Goal: Task Accomplishment & Management: Complete application form

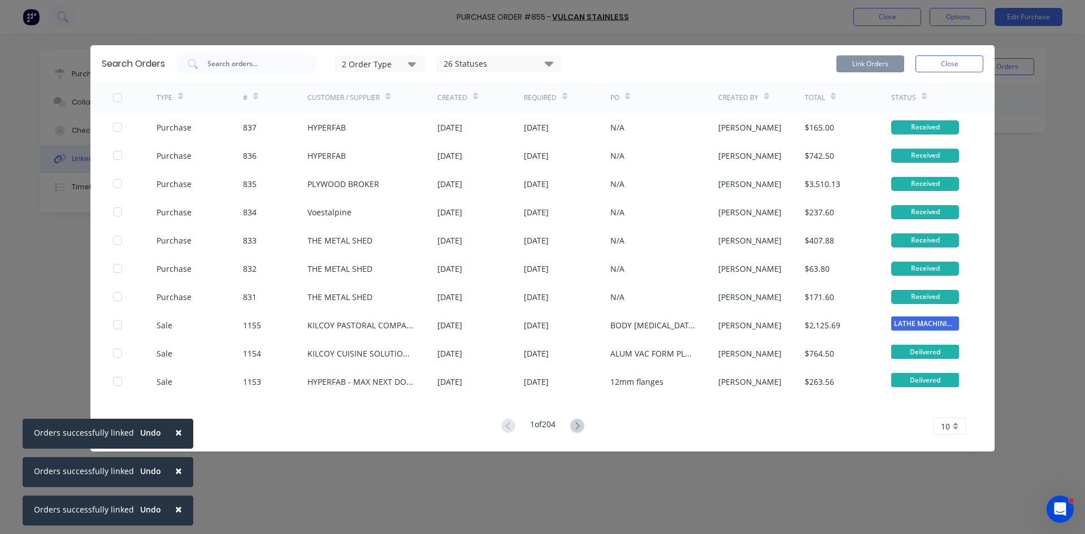
click at [961, 64] on button "Close" at bounding box center [949, 63] width 68 height 17
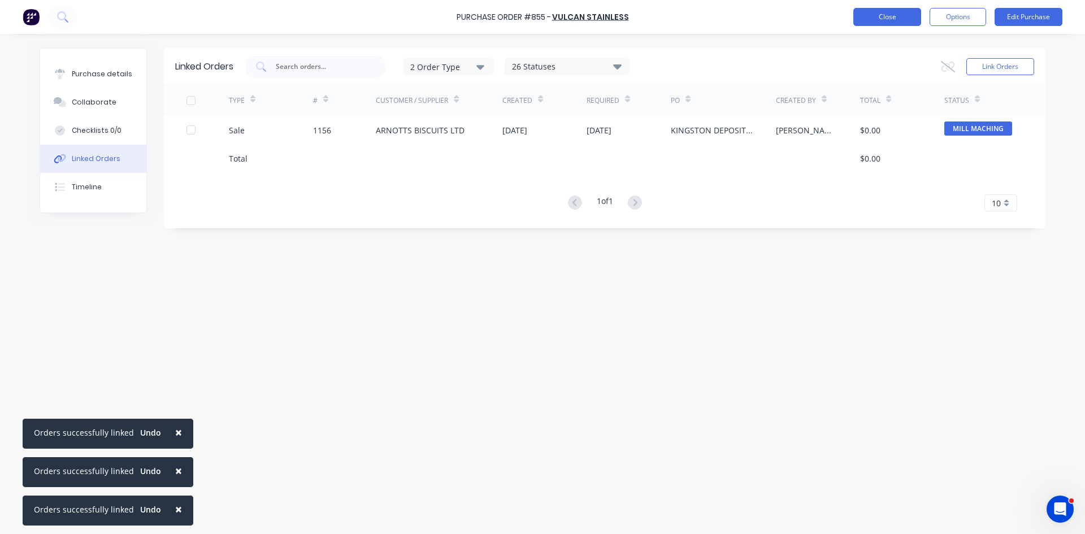
click at [883, 21] on button "Close" at bounding box center [887, 17] width 68 height 18
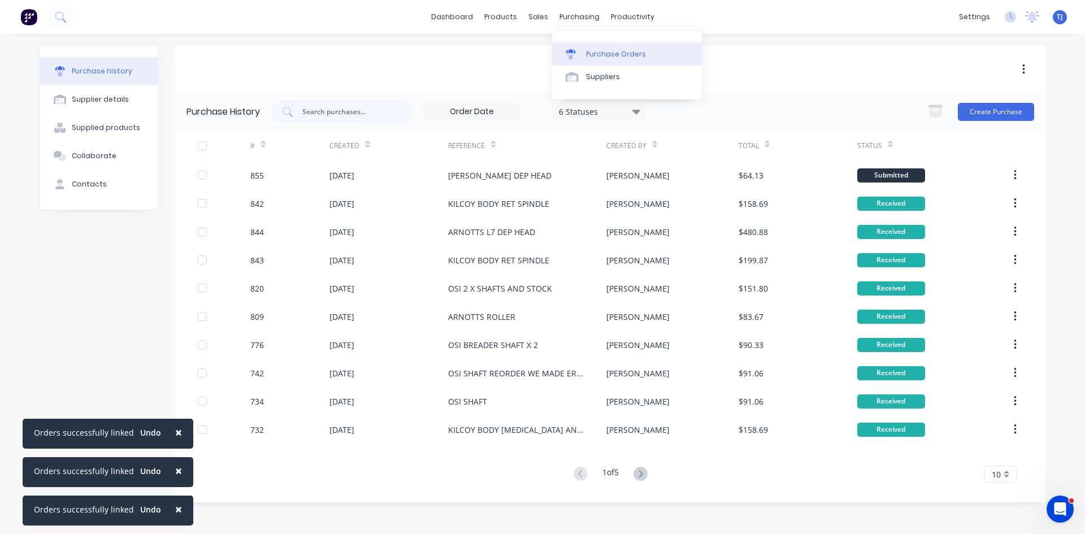
click at [609, 54] on div "Purchase Orders" at bounding box center [616, 54] width 60 height 10
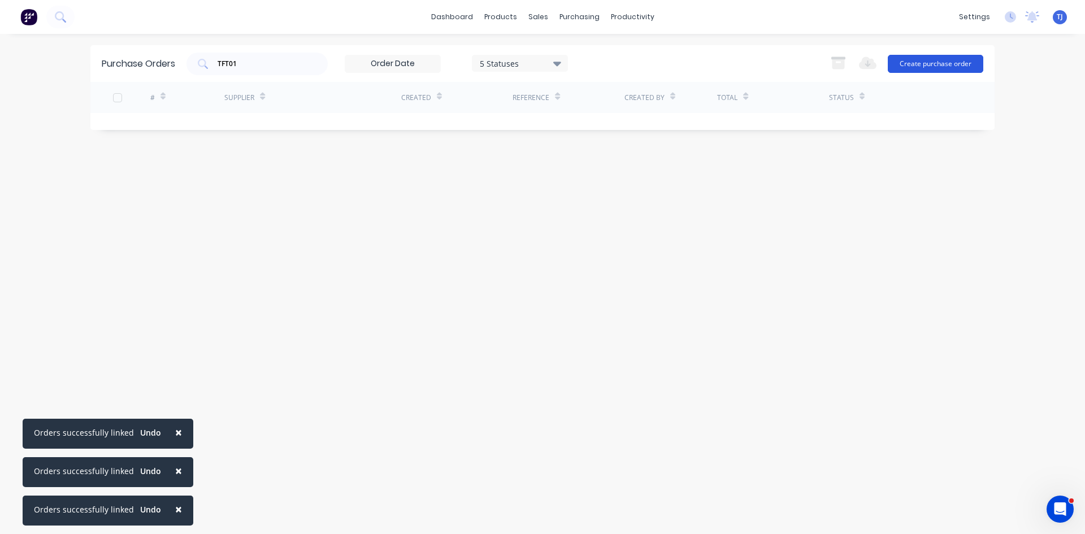
click at [901, 66] on button "Create purchase order" at bounding box center [934, 64] width 95 height 18
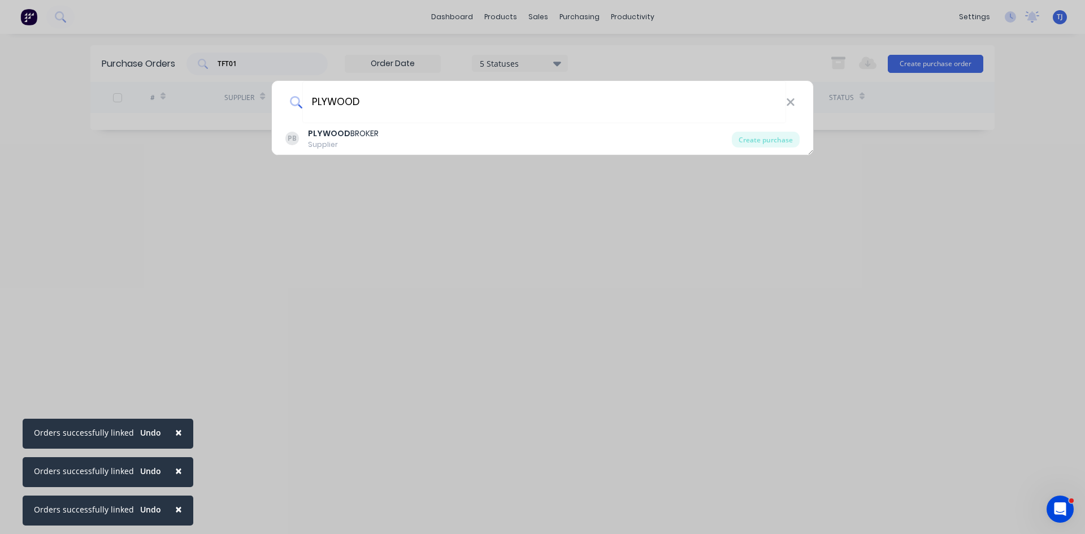
type input "PLYWOOD"
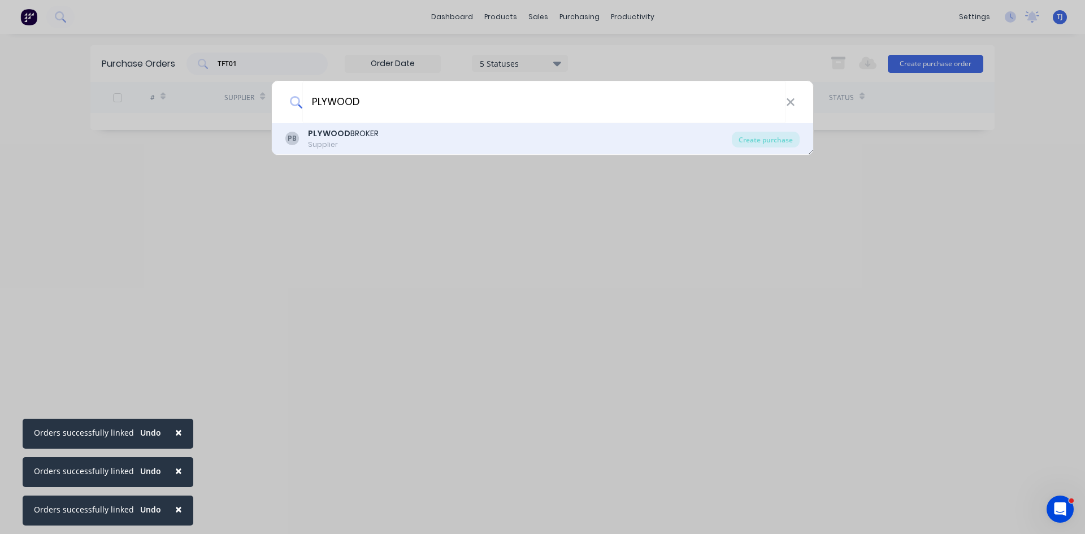
click at [338, 145] on div "Supplier" at bounding box center [343, 145] width 71 height 10
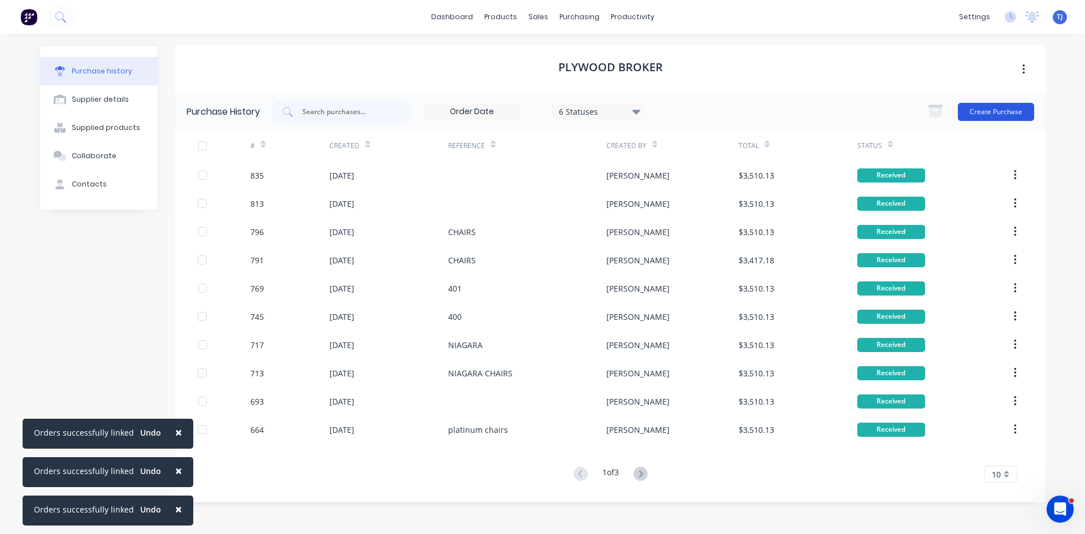
click at [1005, 116] on button "Create Purchase" at bounding box center [995, 112] width 76 height 18
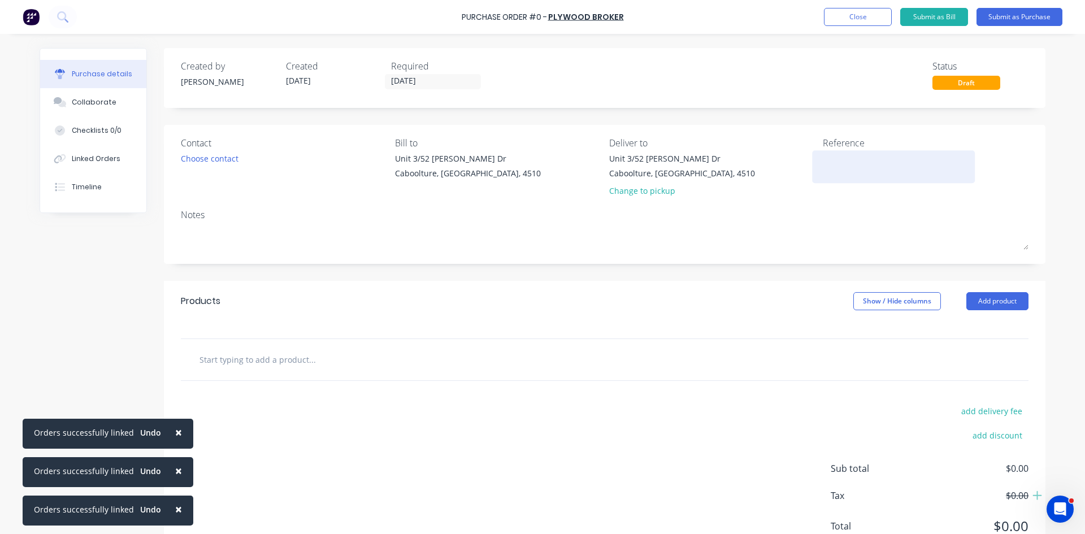
click at [831, 158] on textarea at bounding box center [892, 165] width 141 height 25
type textarea "x"
type textarea "N"
type textarea "x"
type textarea "NI"
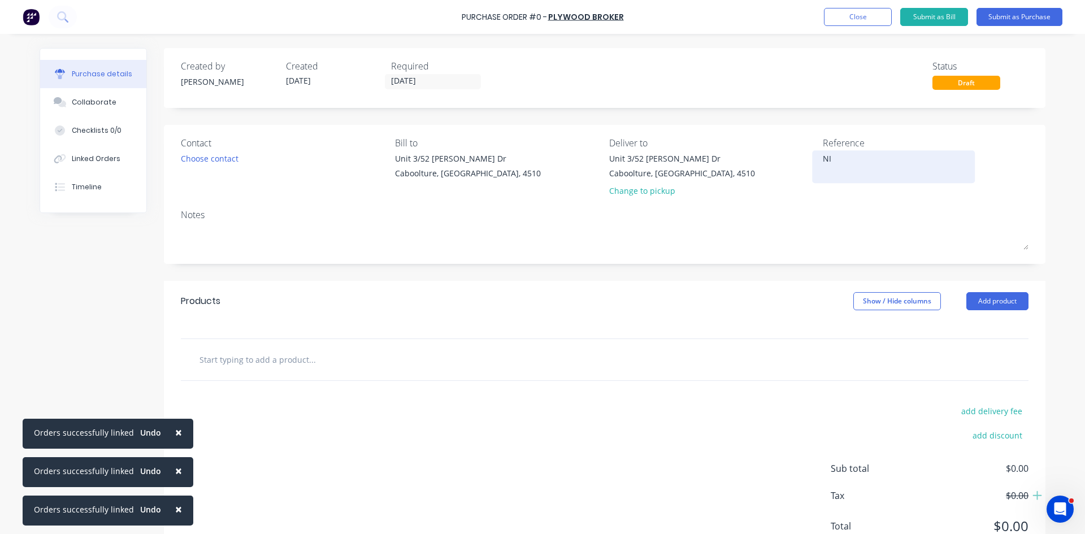
type textarea "x"
type textarea "NIA"
type textarea "x"
type textarea "NIAG"
type textarea "x"
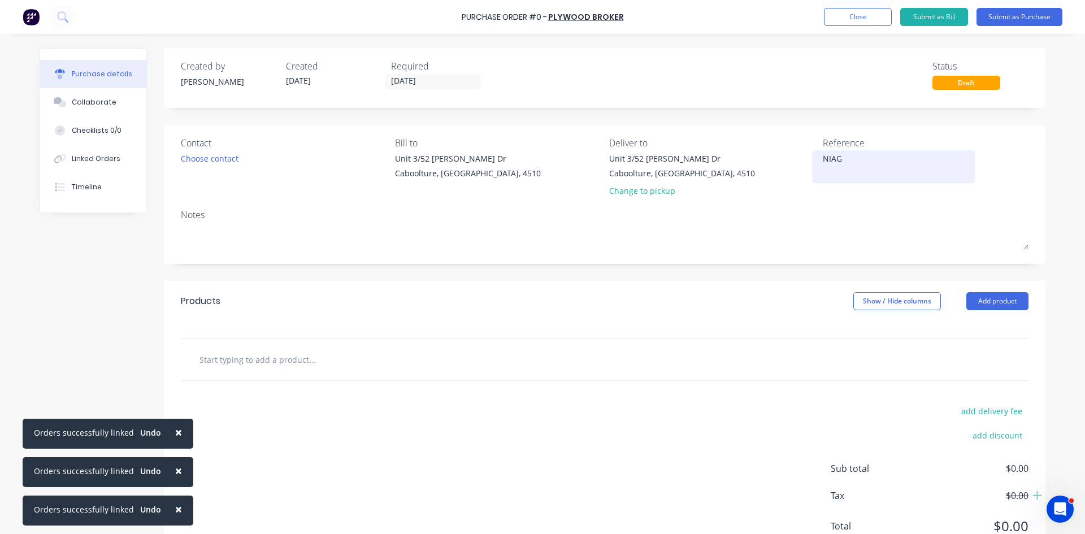
type textarea "NIAGA"
type textarea "x"
type textarea "NIAGAR"
type textarea "x"
type textarea "NIAGARA"
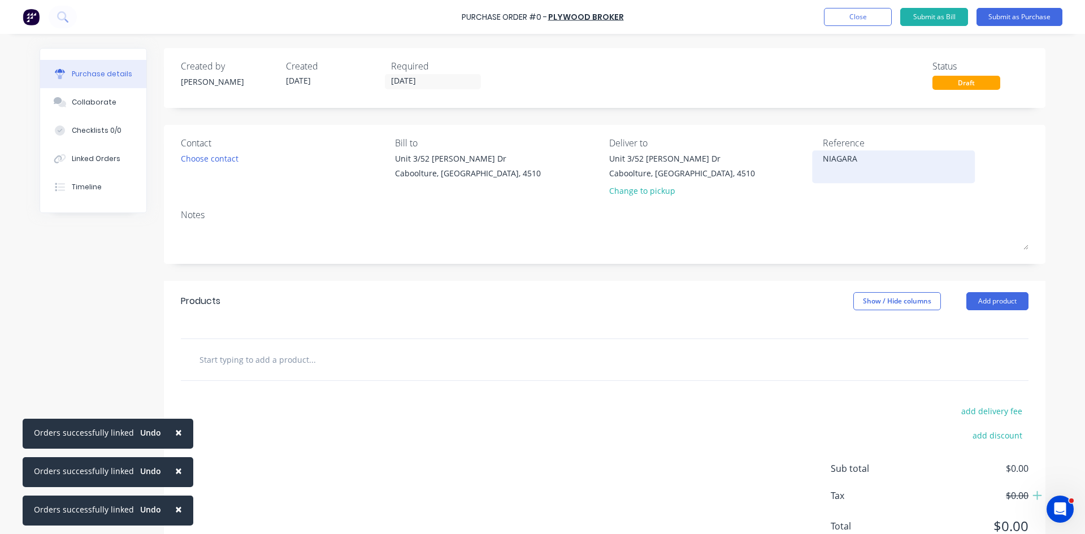
type textarea "x"
type textarea "NIAGARA"
type textarea "x"
type textarea "NIAGARA C"
type textarea "x"
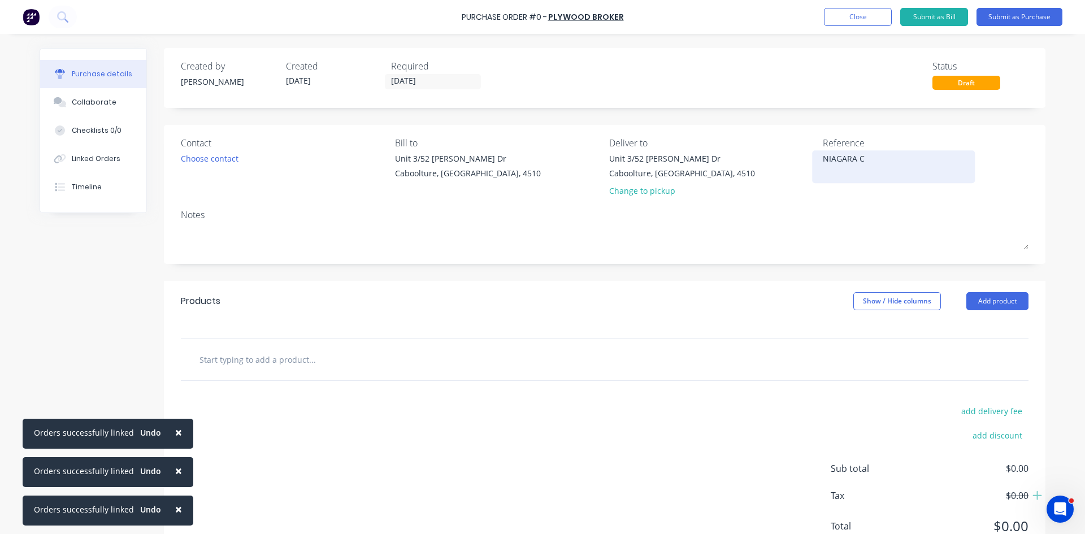
type textarea "NIAGARA CH"
type textarea "x"
type textarea "NIAGARA CHA"
type textarea "x"
type textarea "NIAGARA CHAI"
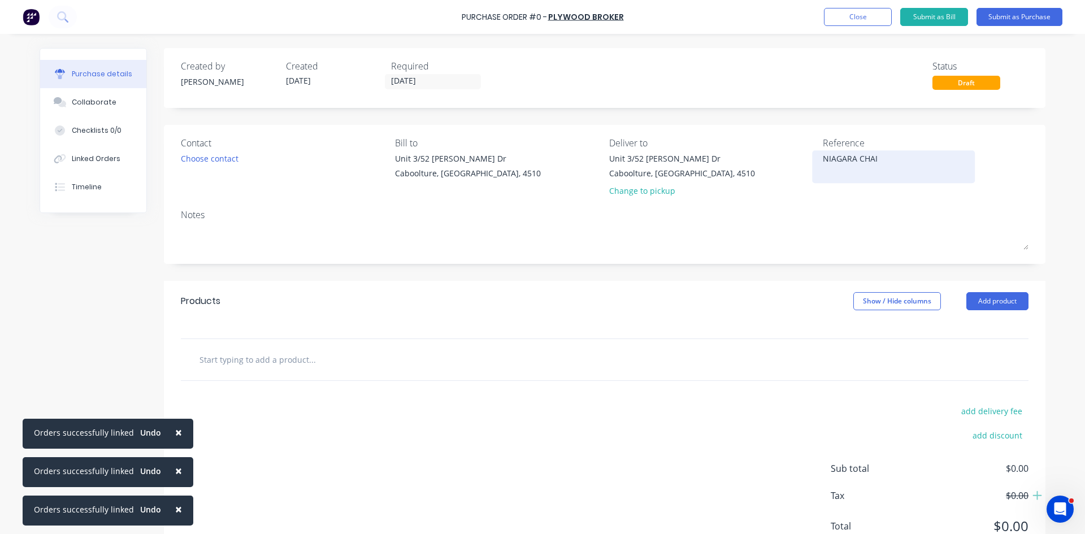
type textarea "x"
type textarea "NIAGARA CHAIR"
type textarea "x"
type textarea "NIAGARA CHAIRS"
type textarea "x"
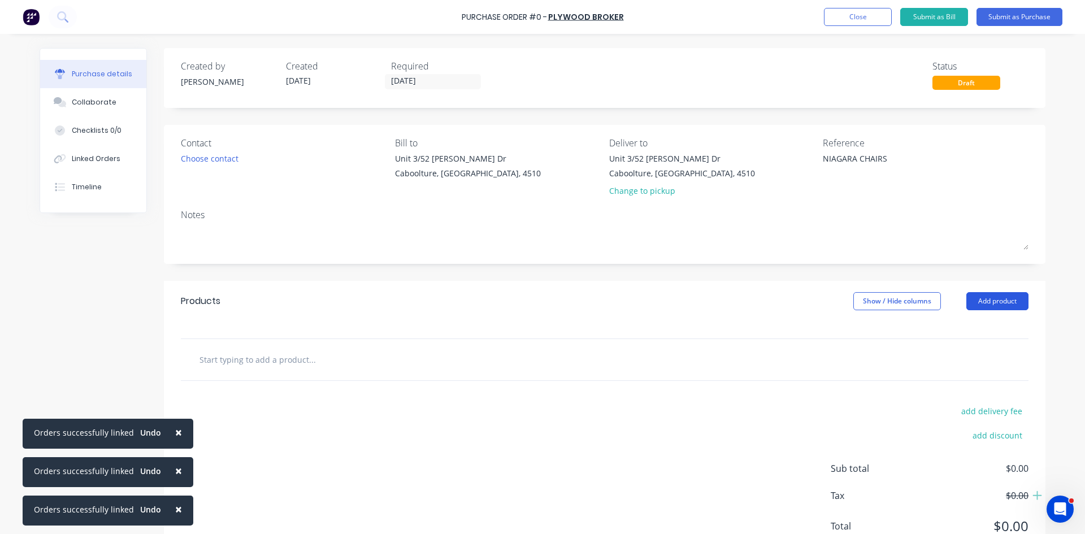
type textarea "NIAGARA CHAIRS"
click at [970, 302] on button "Add product" at bounding box center [997, 301] width 62 height 18
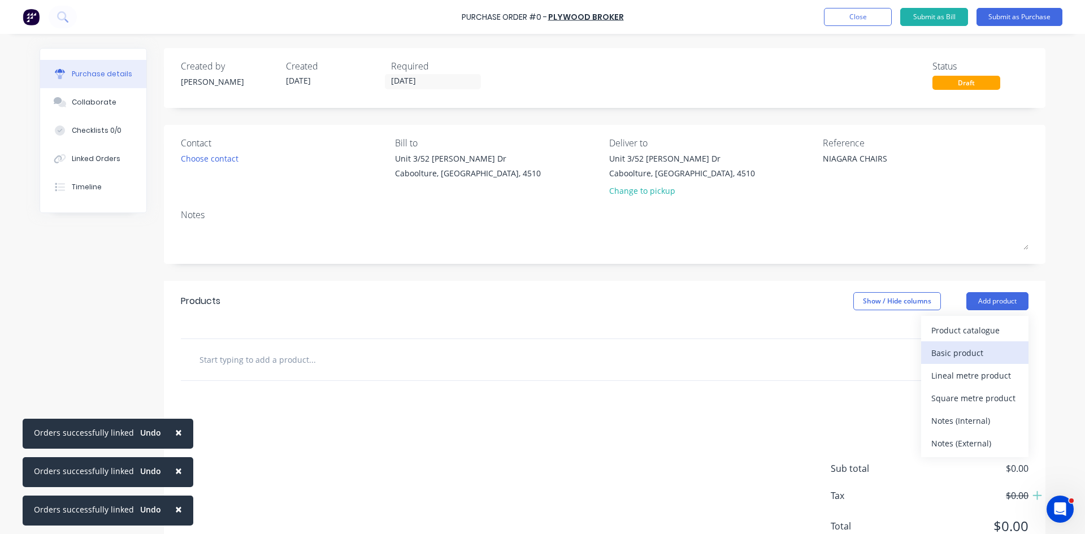
click at [968, 346] on div "Basic product" at bounding box center [974, 353] width 87 height 16
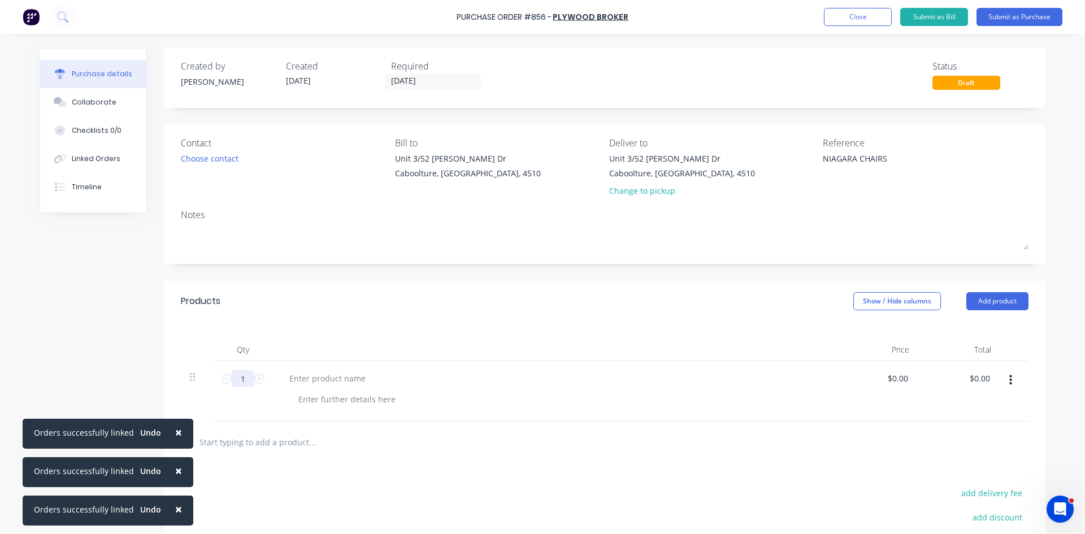
click at [240, 378] on input "1" at bounding box center [243, 378] width 23 height 17
type textarea "x"
type input "7"
type textarea "x"
type input "75"
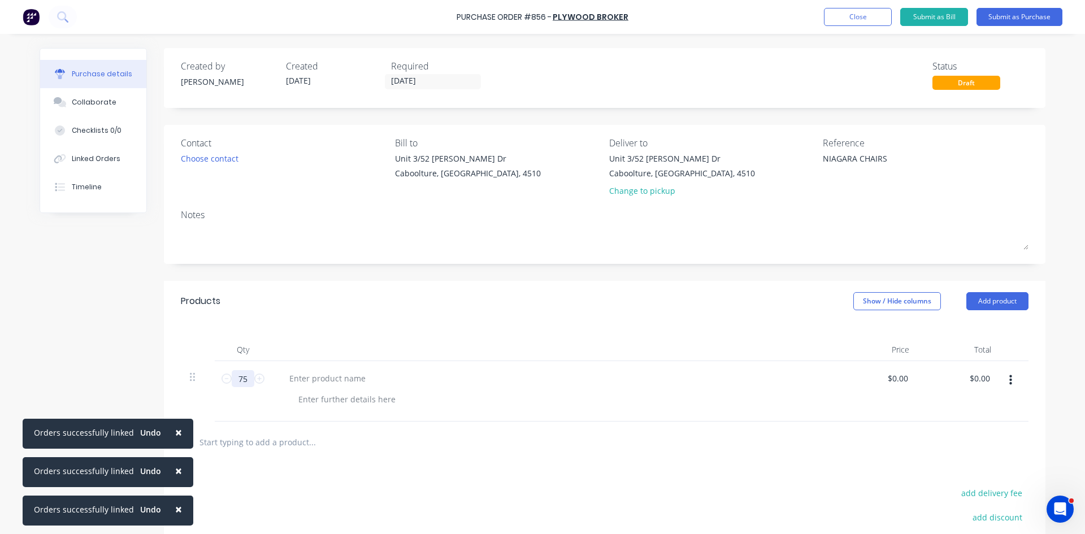
type textarea "x"
type input "75"
type textarea "x"
type input "0"
type input "42.25"
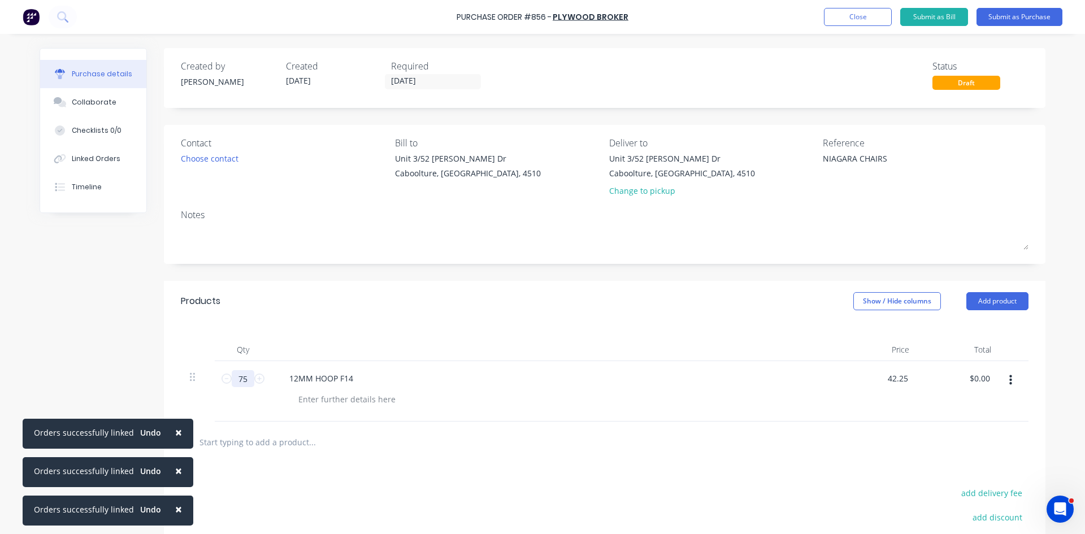
type textarea "x"
type input "$42.25"
type input "3168.75"
type textarea "x"
type input "$3,168.75"
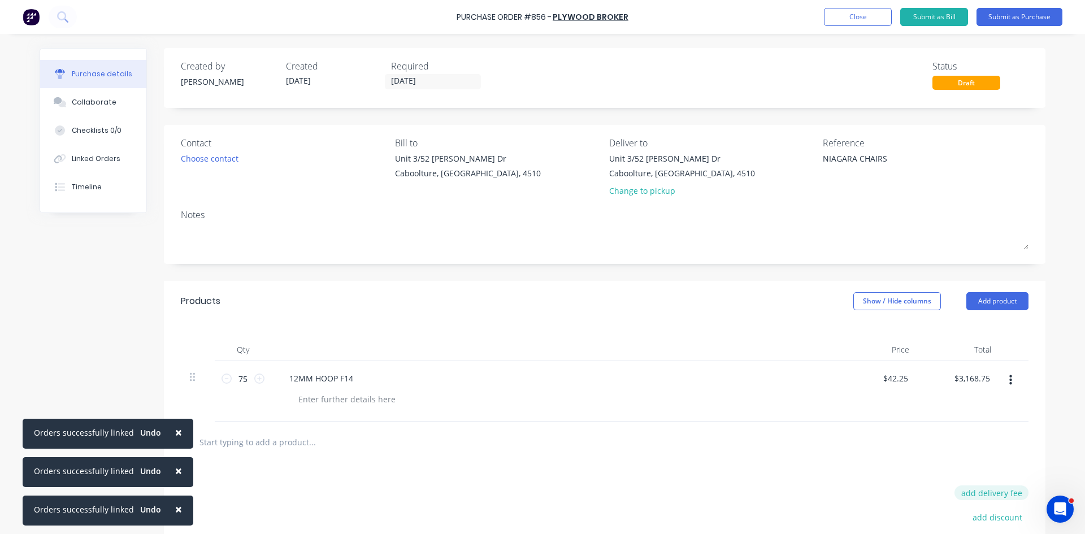
click at [966, 491] on button "add delivery fee" at bounding box center [991, 492] width 74 height 15
type input "22.27"
type textarea "x"
type input "$22.27"
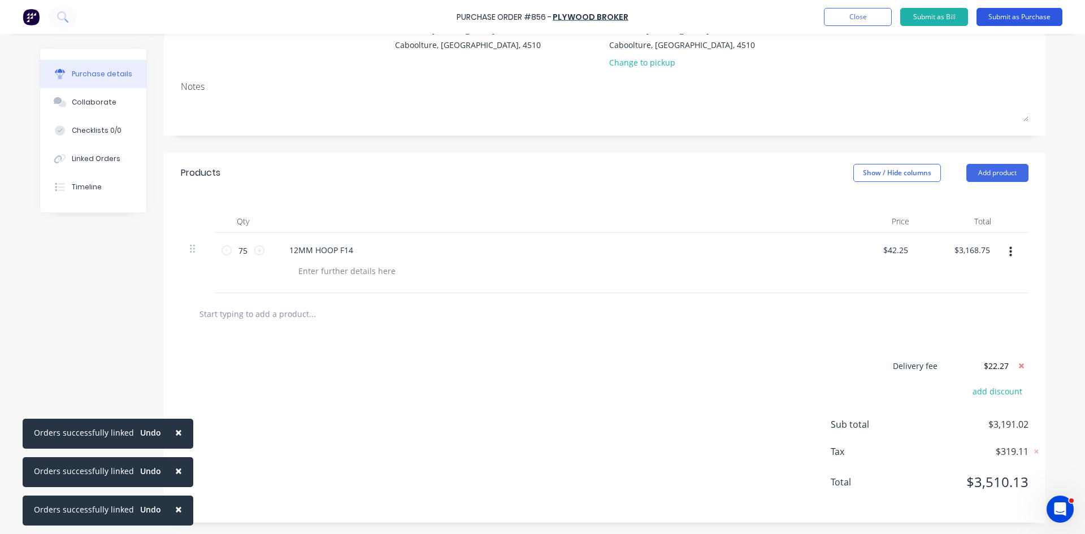
click at [1048, 19] on button "Submit as Purchase" at bounding box center [1019, 17] width 86 height 18
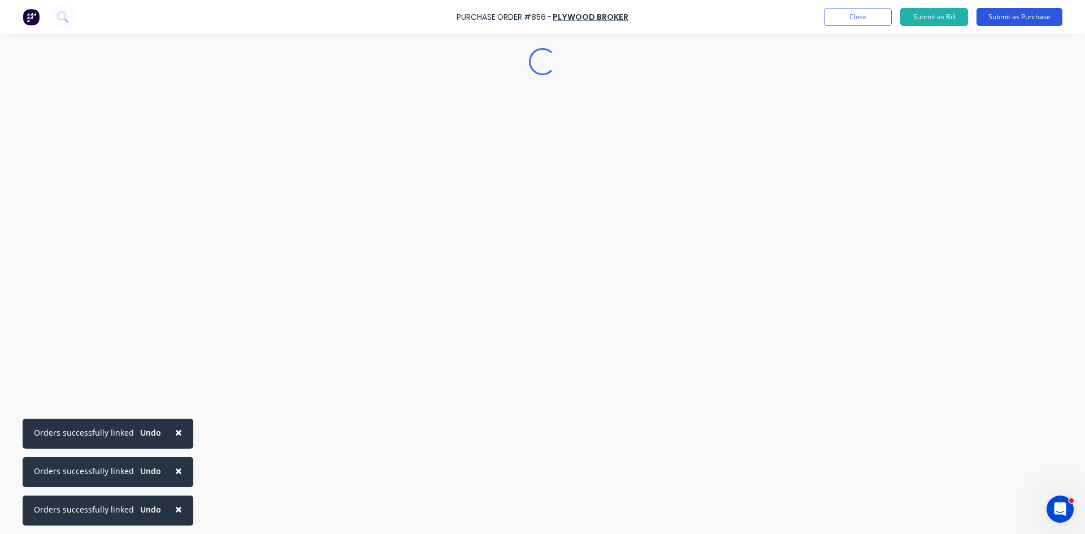
scroll to position [0, 0]
type textarea "x"
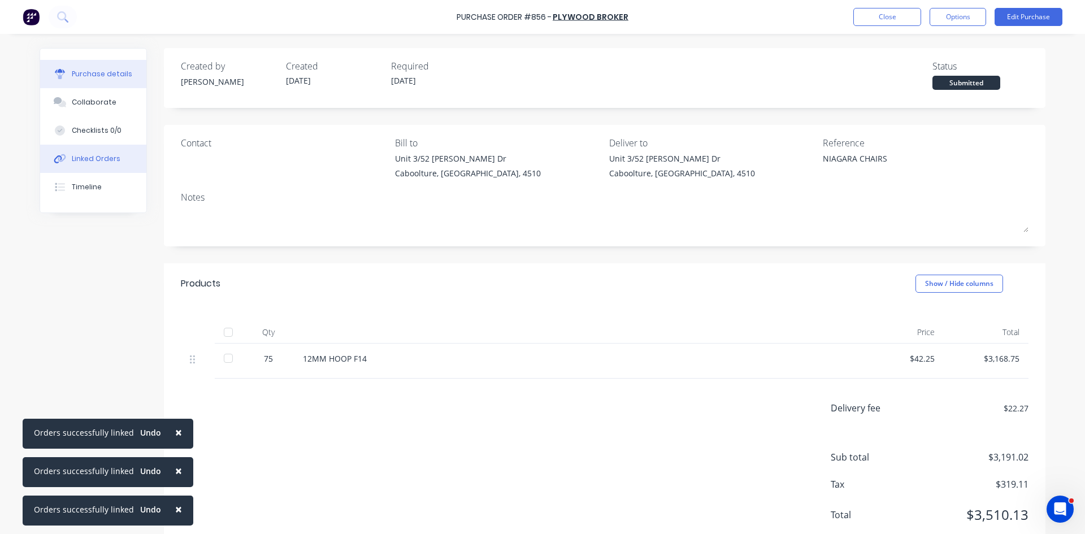
click at [88, 162] on div "Linked Orders" at bounding box center [96, 159] width 49 height 10
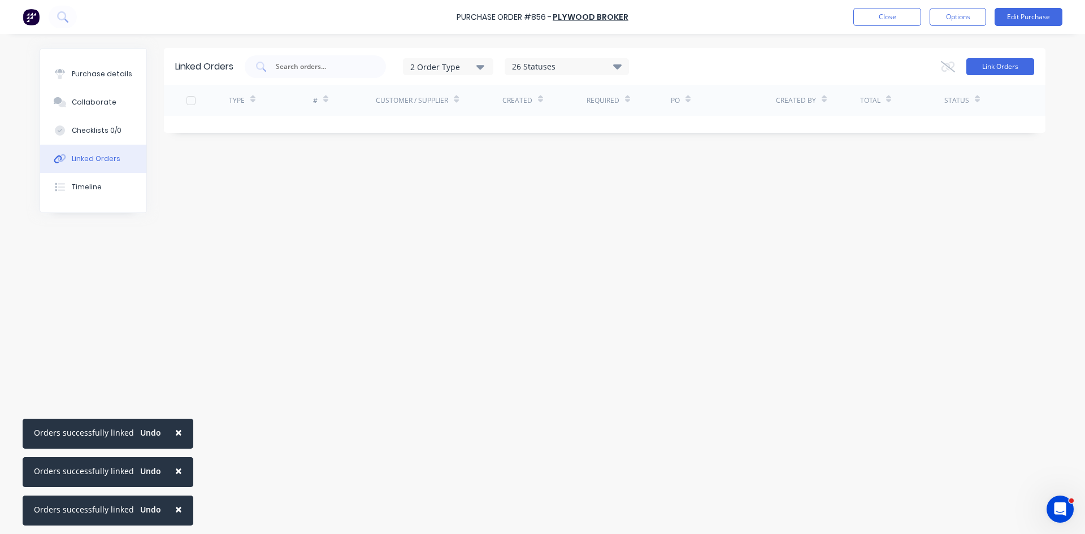
click at [1005, 67] on button "Link Orders" at bounding box center [1000, 66] width 68 height 17
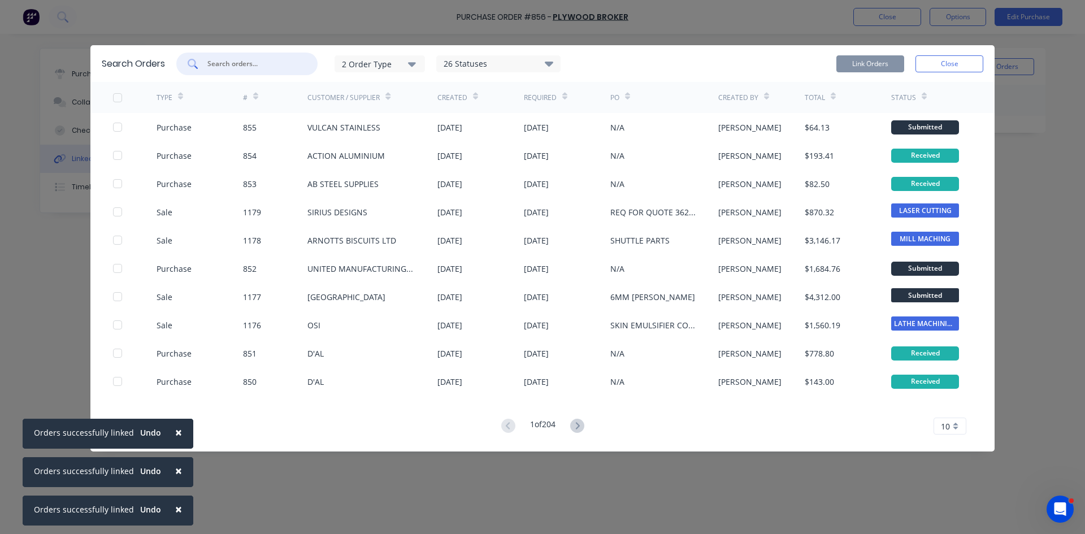
click at [234, 62] on input "text" at bounding box center [253, 63] width 94 height 11
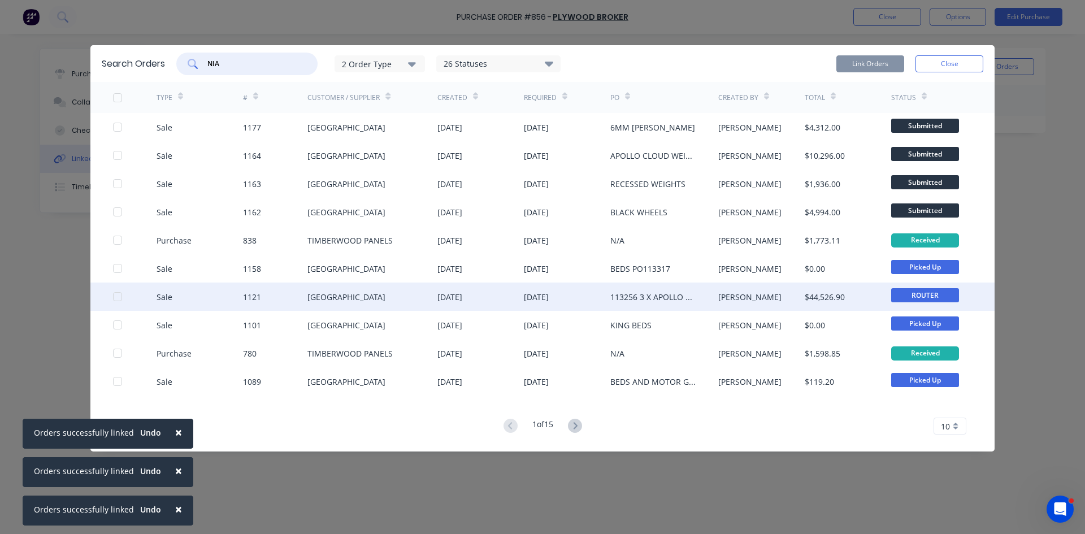
click at [116, 297] on div at bounding box center [117, 296] width 23 height 23
type input "NIA"
click at [880, 67] on button "Link Orders" at bounding box center [870, 63] width 68 height 17
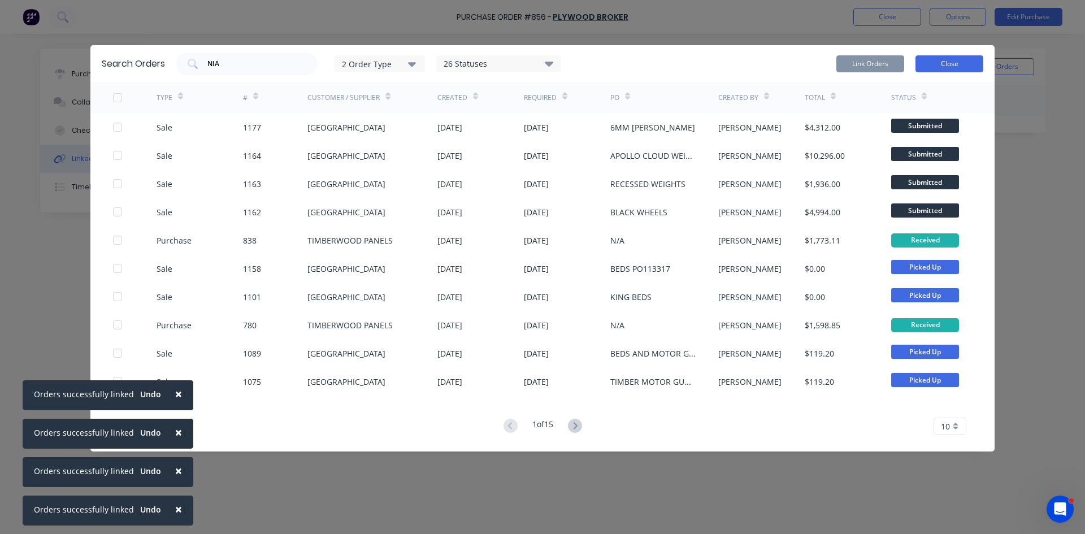
click at [968, 68] on button "Close" at bounding box center [949, 63] width 68 height 17
